Goal: Information Seeking & Learning: Compare options

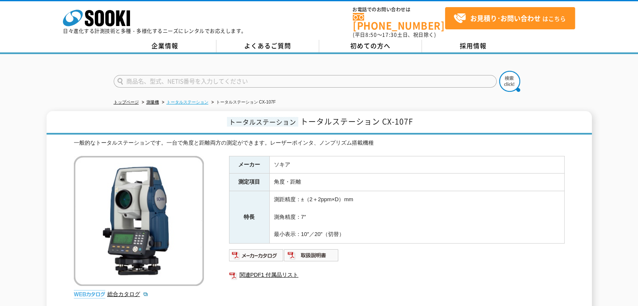
click at [192, 100] on link "トータルステーション" at bounding box center [188, 102] width 42 height 5
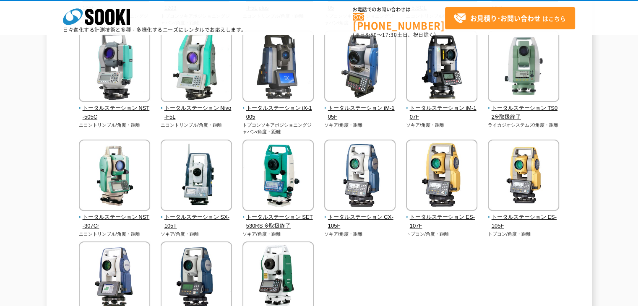
scroll to position [252, 0]
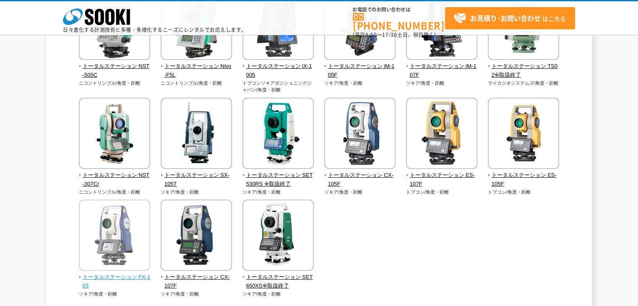
click at [114, 250] on img at bounding box center [114, 236] width 71 height 73
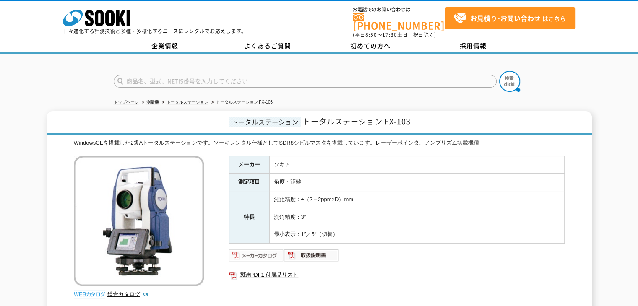
click at [257, 249] on img at bounding box center [256, 255] width 55 height 13
drag, startPoint x: 290, startPoint y: 191, endPoint x: 295, endPoint y: 190, distance: 5.2
drag, startPoint x: 276, startPoint y: 148, endPoint x: 282, endPoint y: 146, distance: 6.8
click at [182, 100] on link "トータルステーション" at bounding box center [188, 102] width 42 height 5
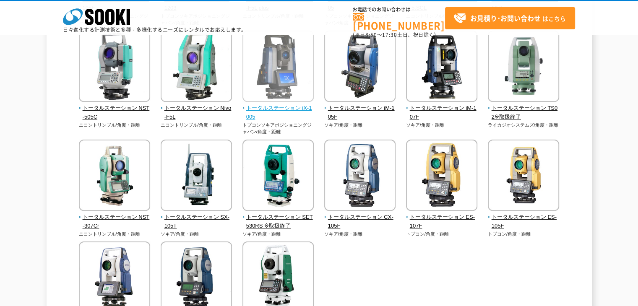
scroll to position [252, 0]
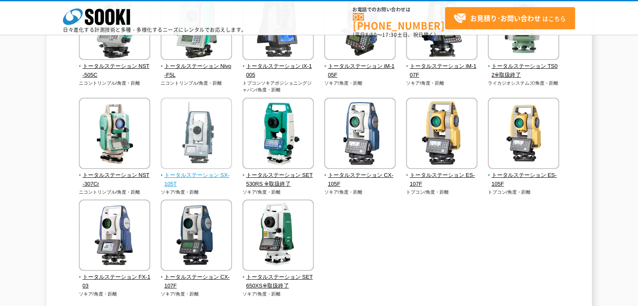
click at [178, 173] on span "トータルステーション SX-105T" at bounding box center [197, 180] width 72 height 18
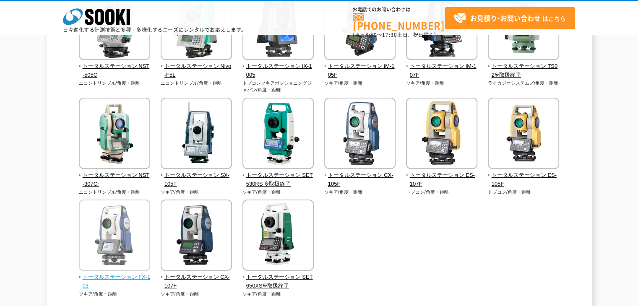
click at [122, 277] on span "トータルステーション FX-103" at bounding box center [115, 282] width 72 height 18
